Goal: Information Seeking & Learning: Check status

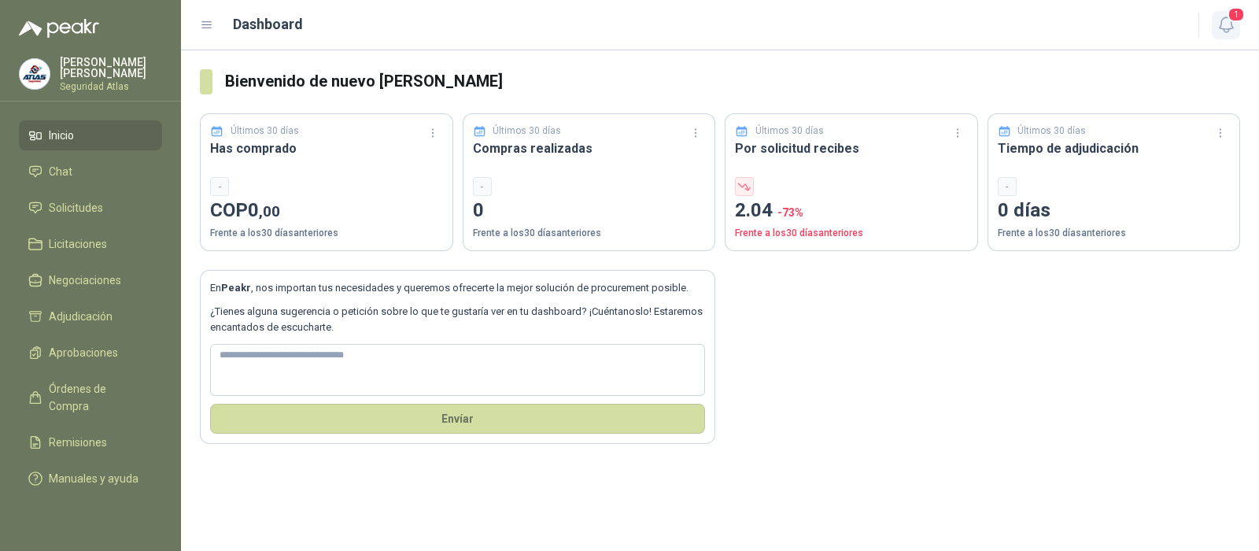
click at [1225, 24] on icon "button" at bounding box center [1227, 25] width 20 height 20
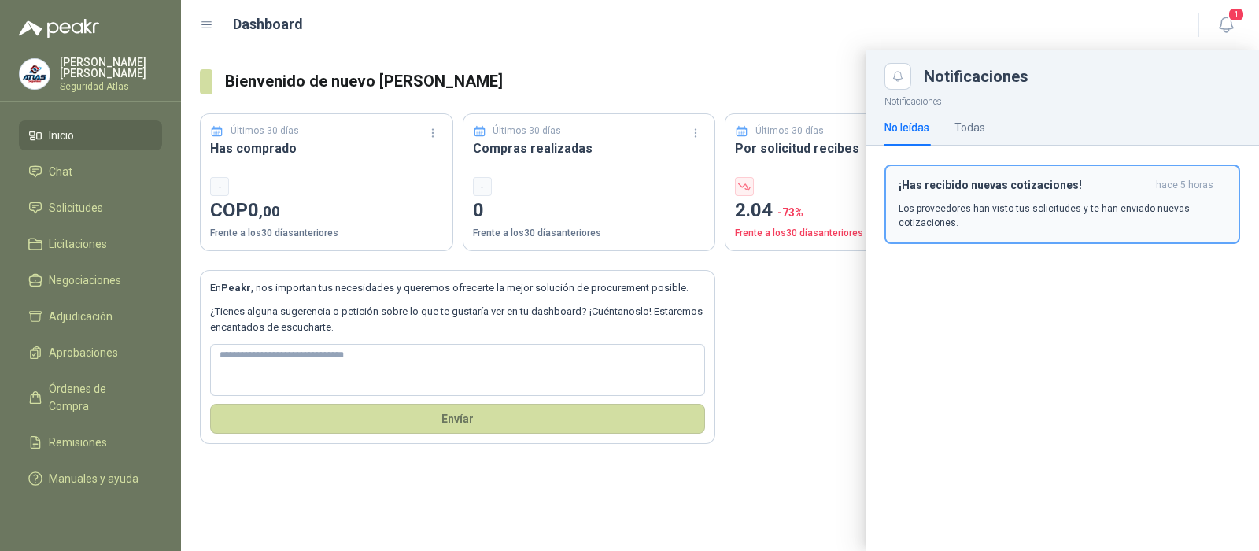
click at [1040, 206] on p "Los proveedores han visto tus solicitudes y te han enviado nuevas cotizaciones." at bounding box center [1062, 215] width 327 height 28
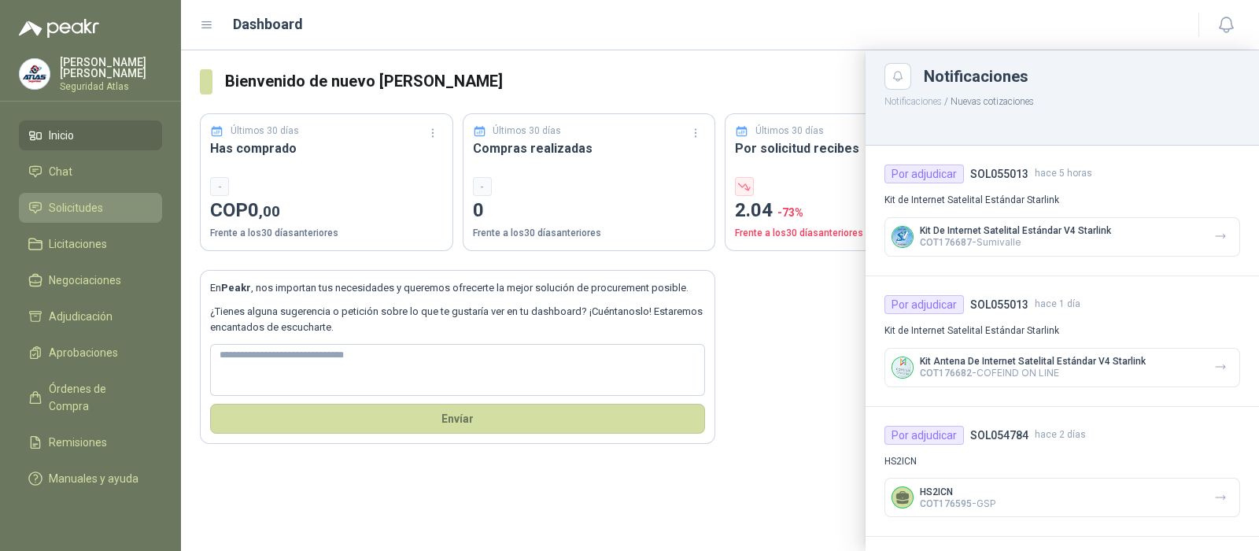
click at [120, 201] on li "Solicitudes" at bounding box center [90, 207] width 124 height 17
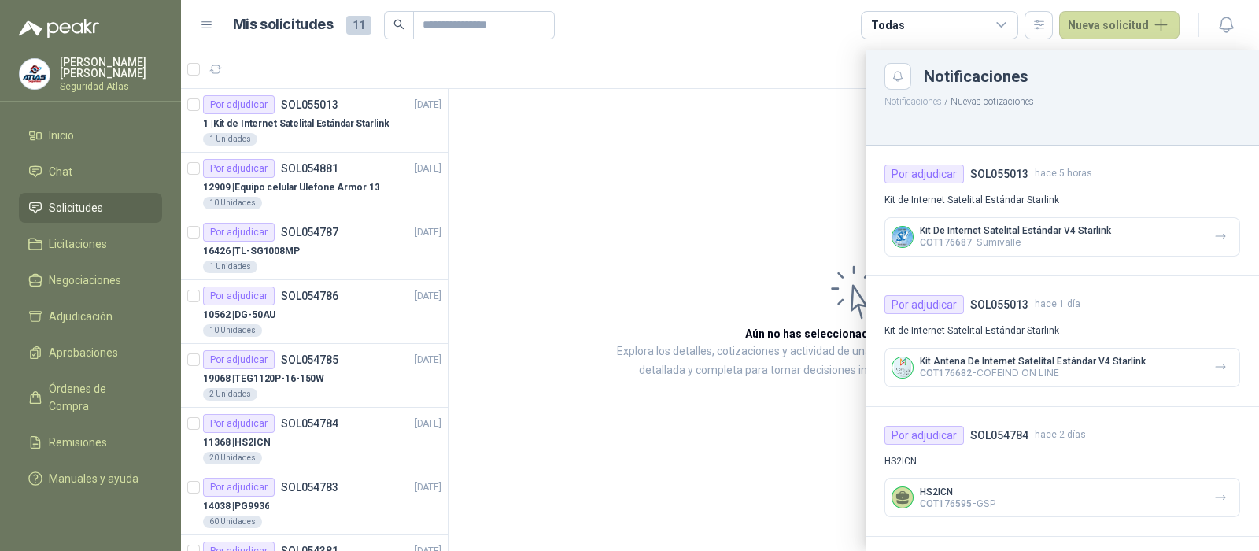
click at [256, 125] on div at bounding box center [720, 300] width 1078 height 501
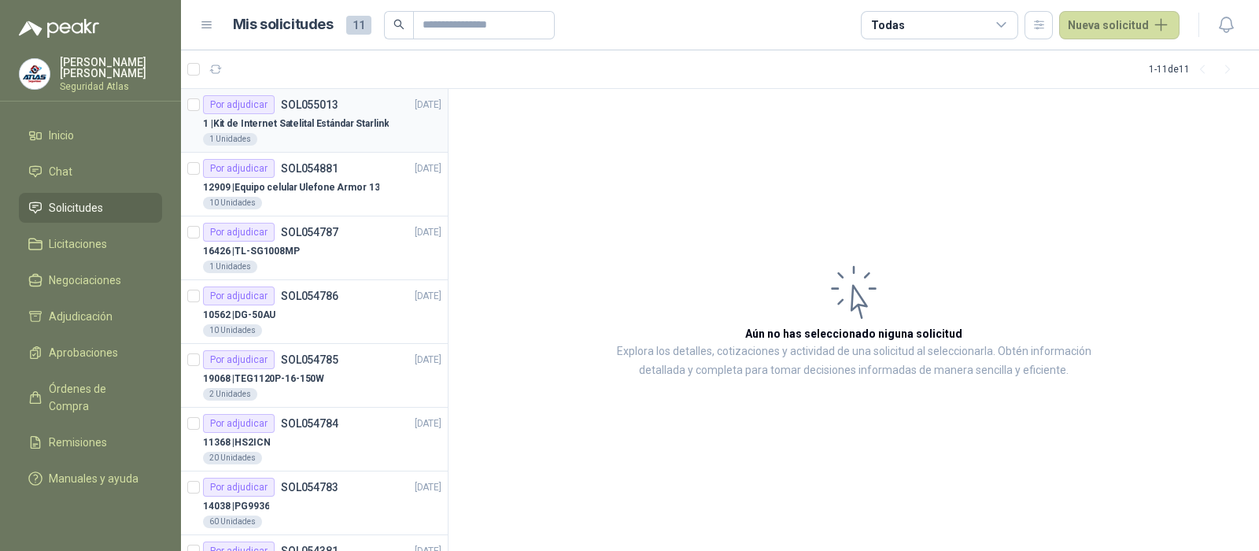
click at [256, 127] on p "1 | Kit de Internet Satelital Estándar Starlink" at bounding box center [296, 123] width 186 height 15
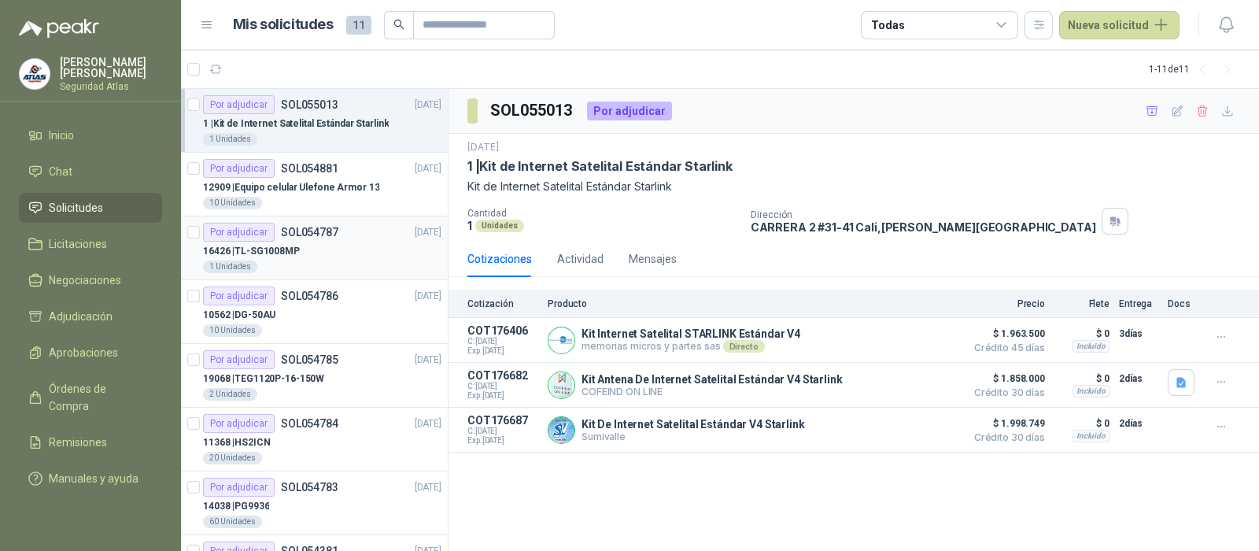
click at [330, 245] on div "16426 | TL-SG1008MP" at bounding box center [322, 251] width 238 height 19
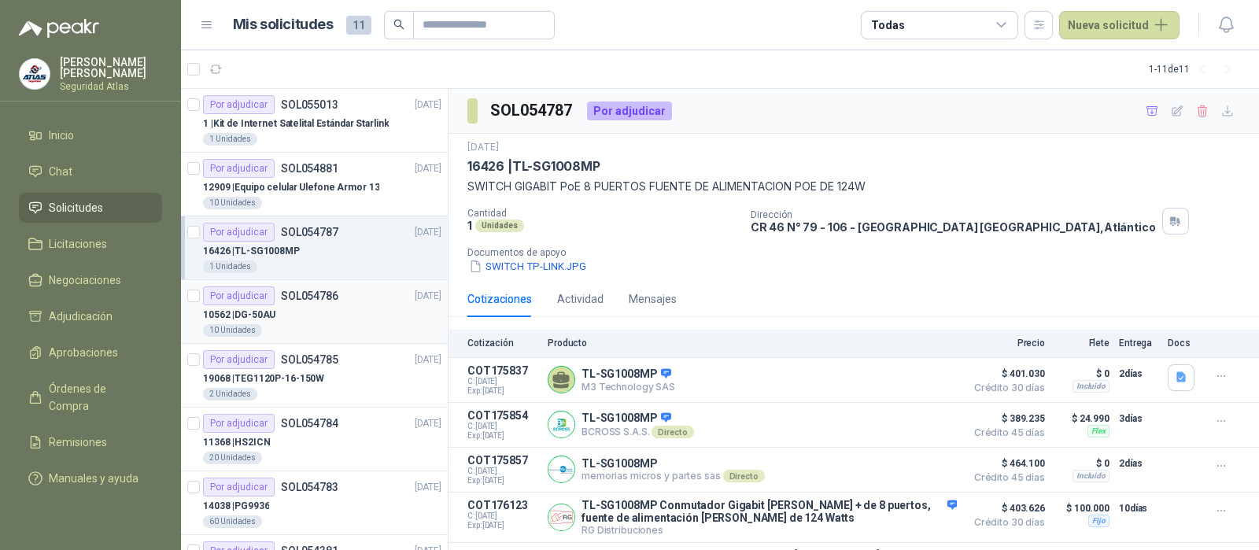
click at [324, 310] on div "10562 | DG-50AU" at bounding box center [322, 314] width 238 height 19
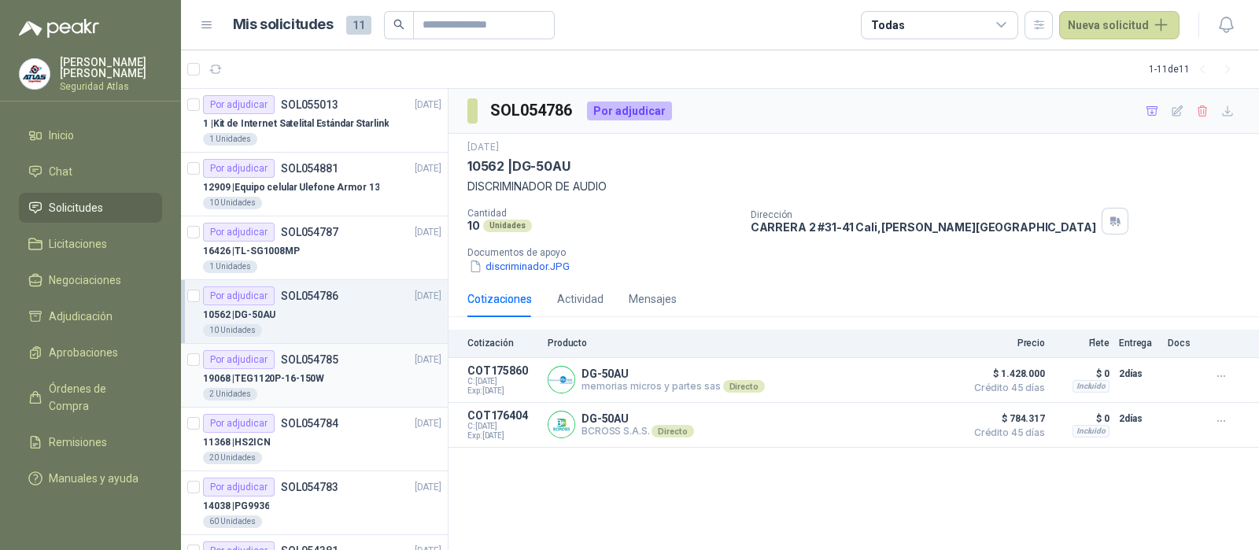
click at [323, 382] on div "19068 | TEG1120P-16-150W" at bounding box center [322, 378] width 238 height 19
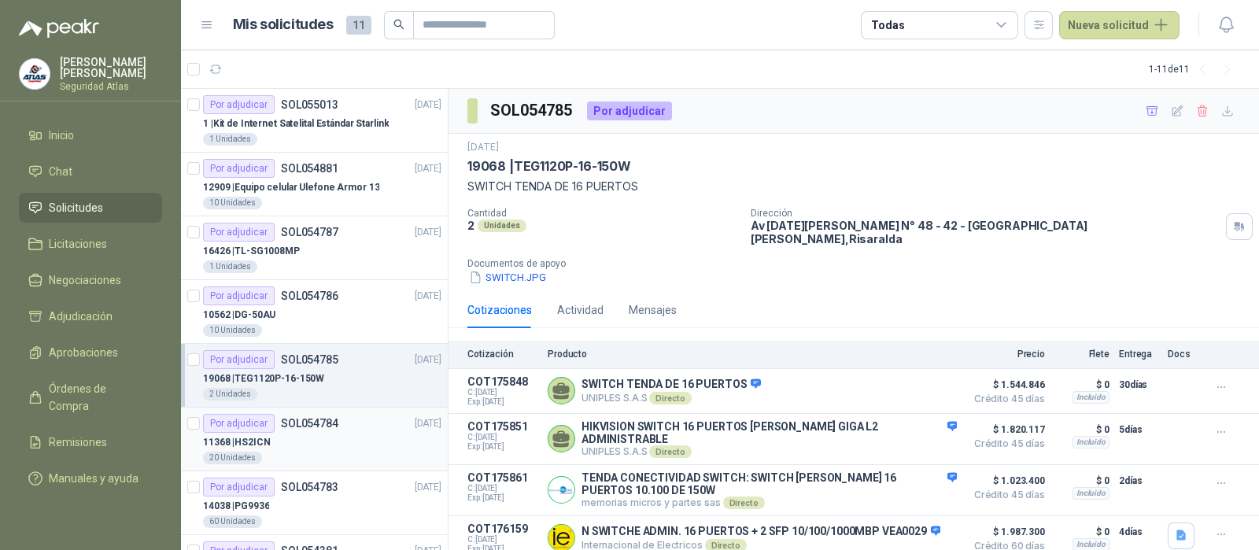
click at [332, 442] on div "11368 | HS2ICN" at bounding box center [322, 442] width 238 height 19
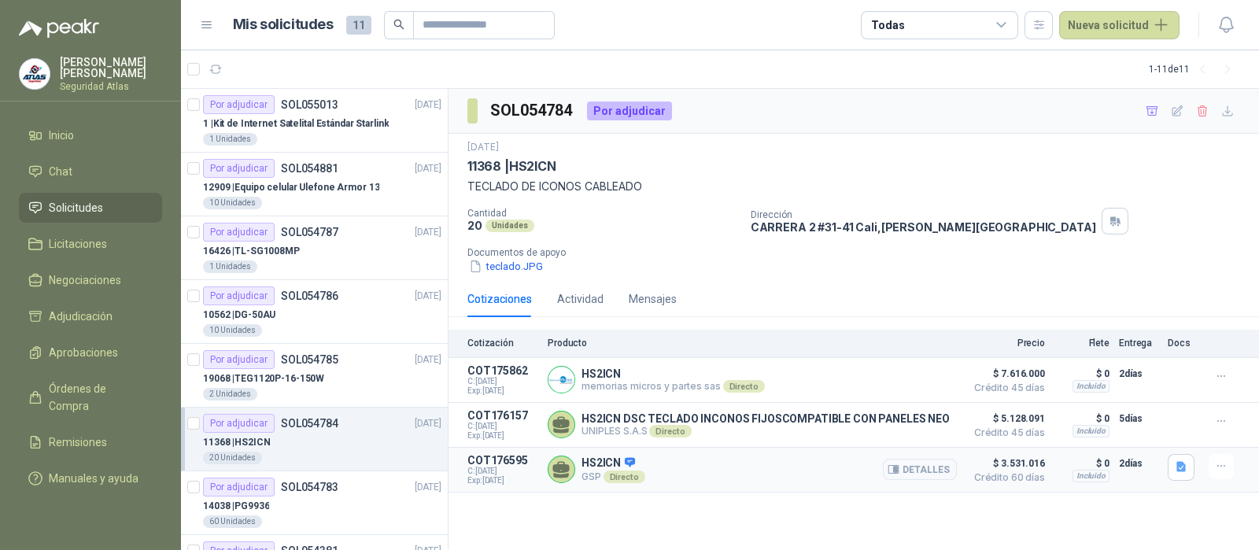
click at [629, 478] on div "Directo" at bounding box center [625, 477] width 42 height 13
click at [931, 474] on button "Detalles" at bounding box center [920, 469] width 74 height 21
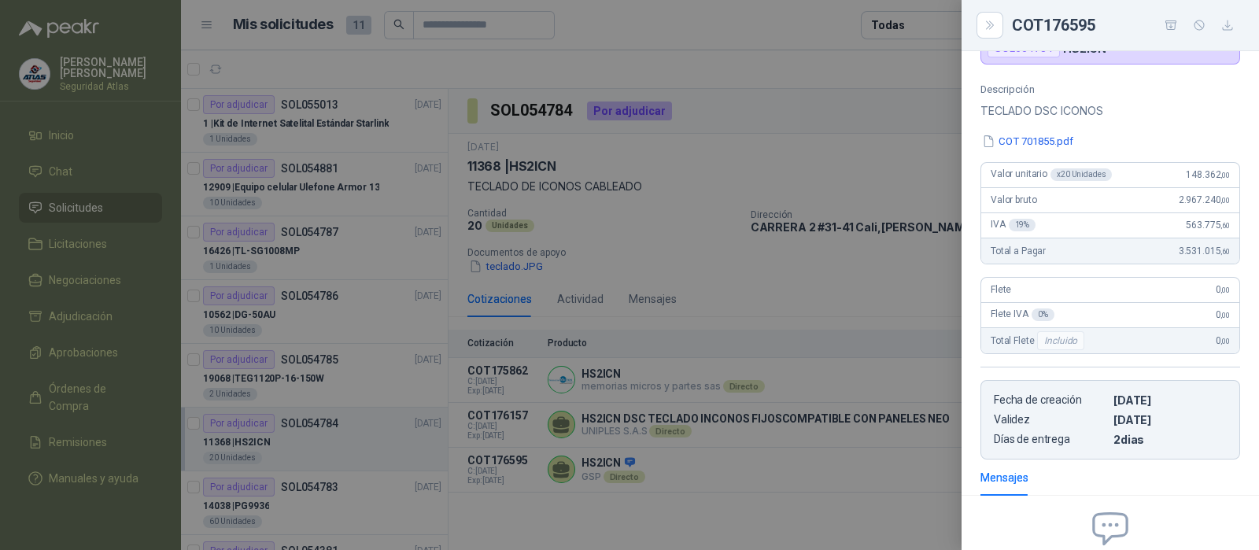
scroll to position [90, 0]
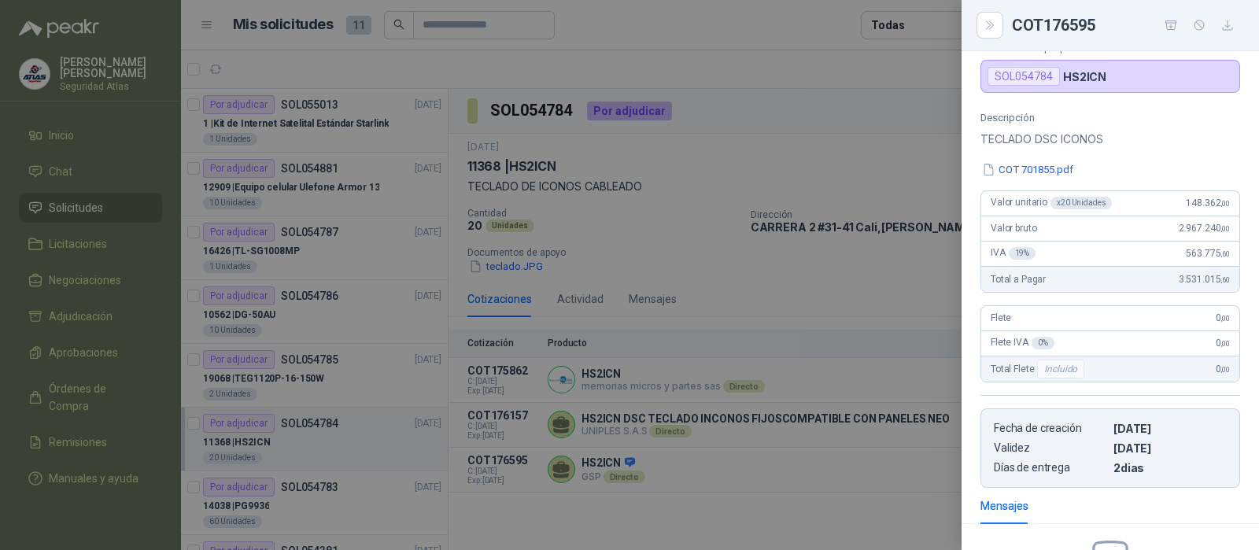
click at [819, 178] on div at bounding box center [629, 275] width 1259 height 550
